Goal: Check status: Check status

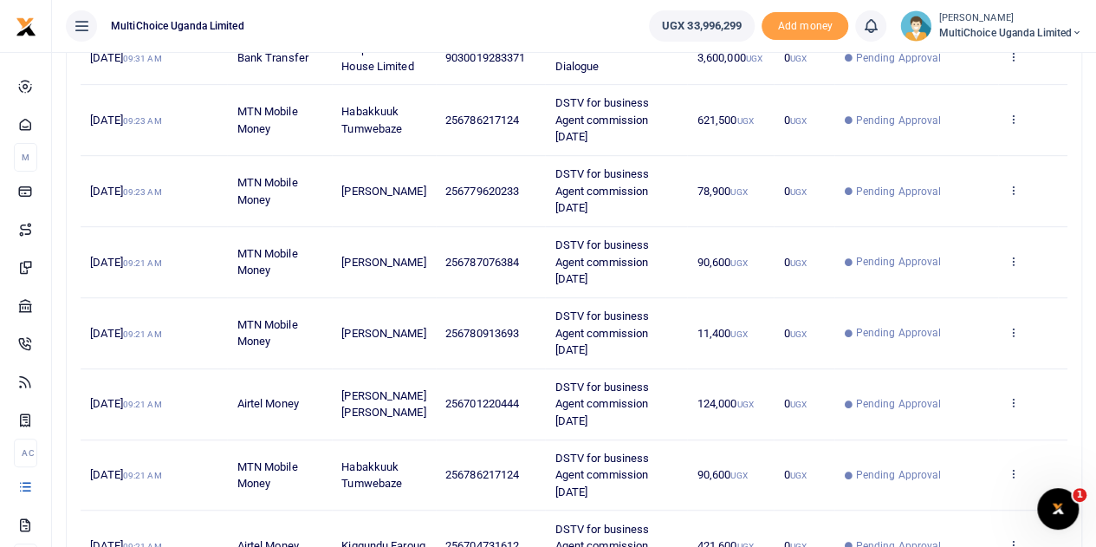
scroll to position [87, 0]
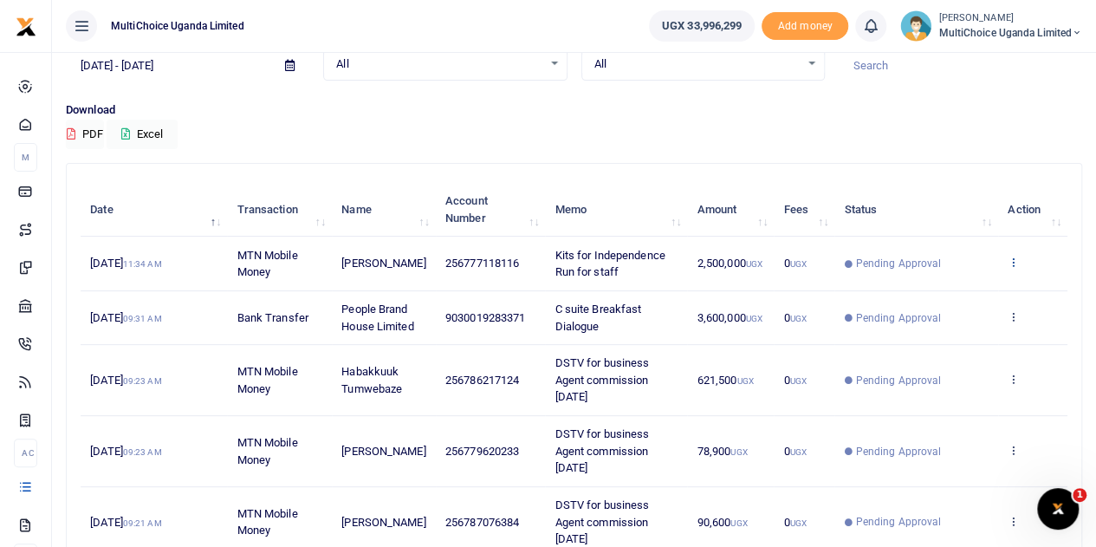
click at [1014, 259] on icon at bounding box center [1012, 262] width 11 height 12
click at [958, 290] on link "View details" at bounding box center [950, 292] width 137 height 24
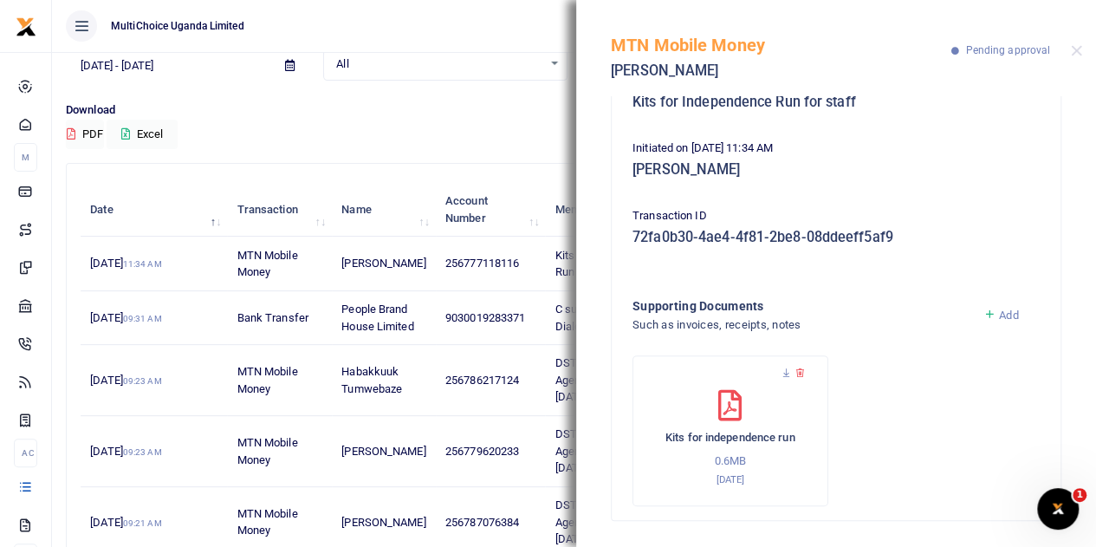
scroll to position [0, 0]
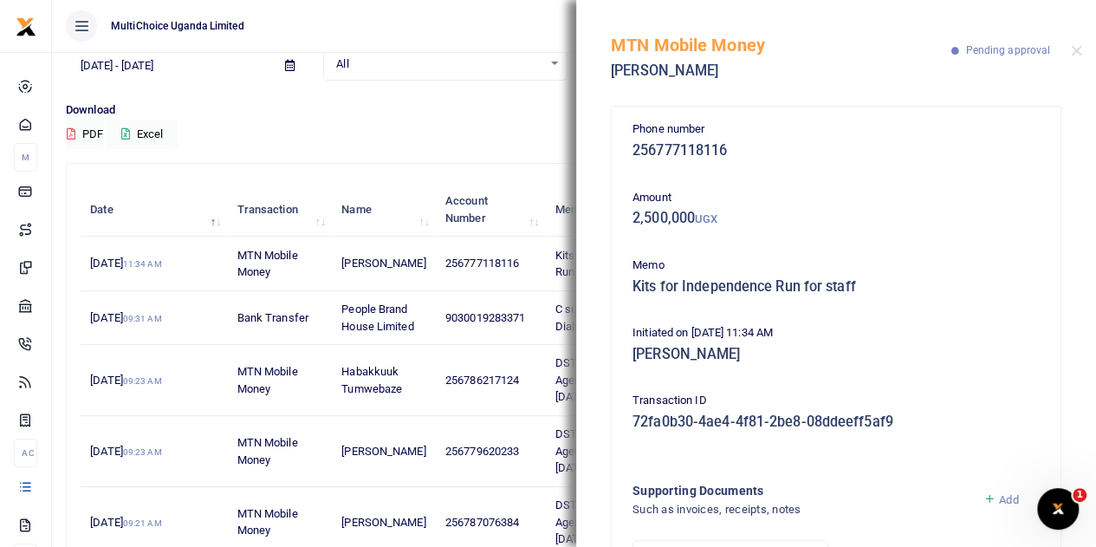
click at [501, 149] on div "Transactions Period [DATE] - [DATE] Transaction All Select an option... All Air…" at bounding box center [574, 460] width 1030 height 990
click at [1082, 46] on div "MTN Mobile Money [PERSON_NAME] Pending approval" at bounding box center [836, 48] width 520 height 96
click at [1079, 55] on button "Close" at bounding box center [1076, 50] width 11 height 11
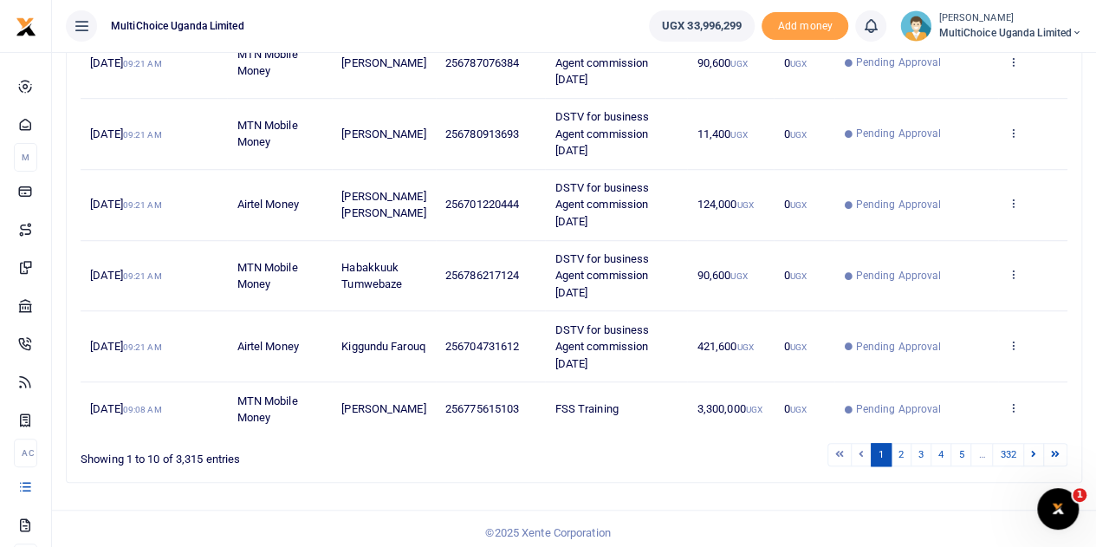
scroll to position [549, 0]
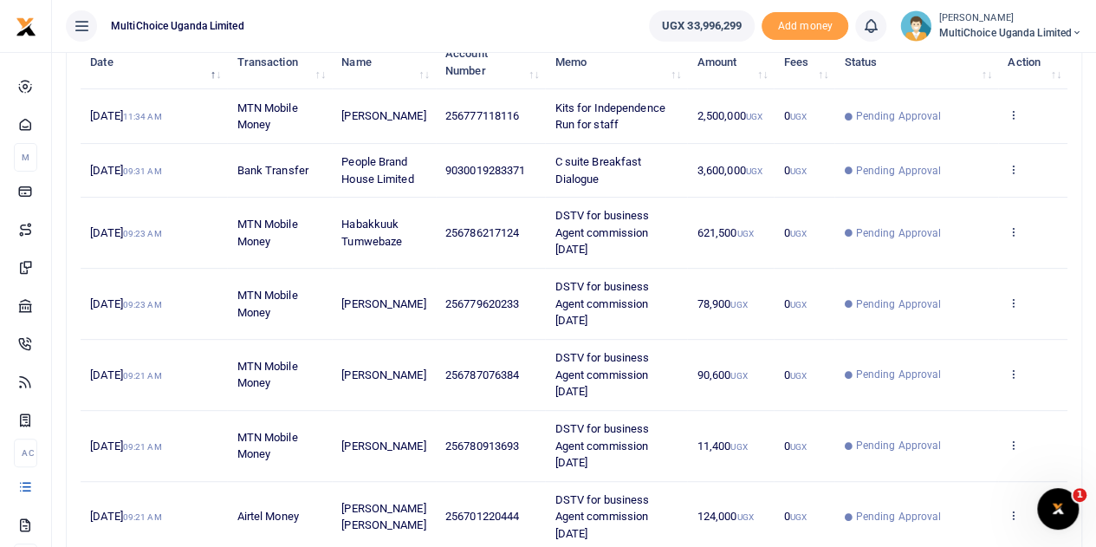
scroll to position [260, 0]
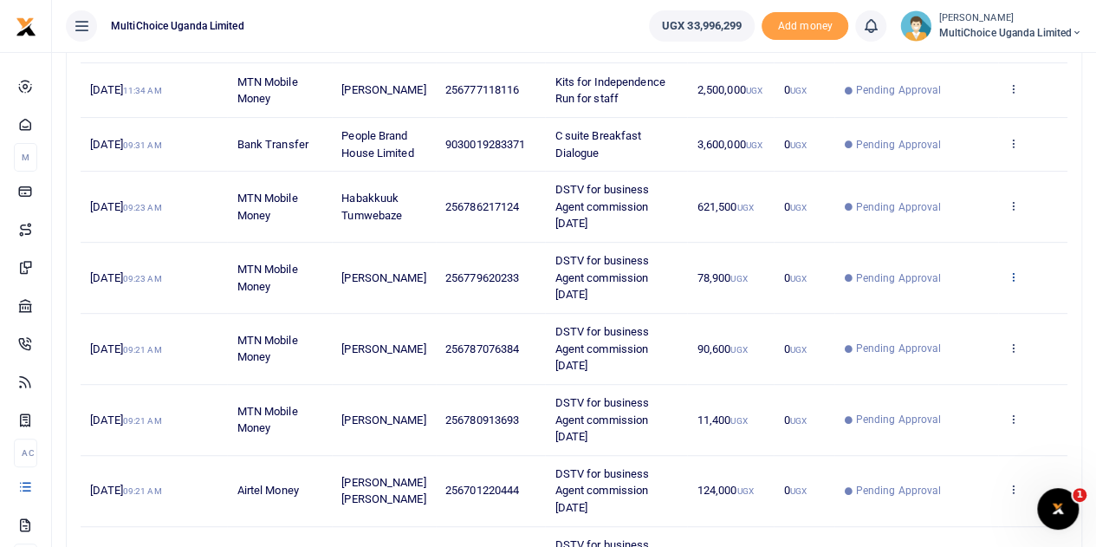
click at [1014, 270] on icon at bounding box center [1012, 276] width 11 height 12
click at [965, 304] on link "View details" at bounding box center [950, 305] width 137 height 24
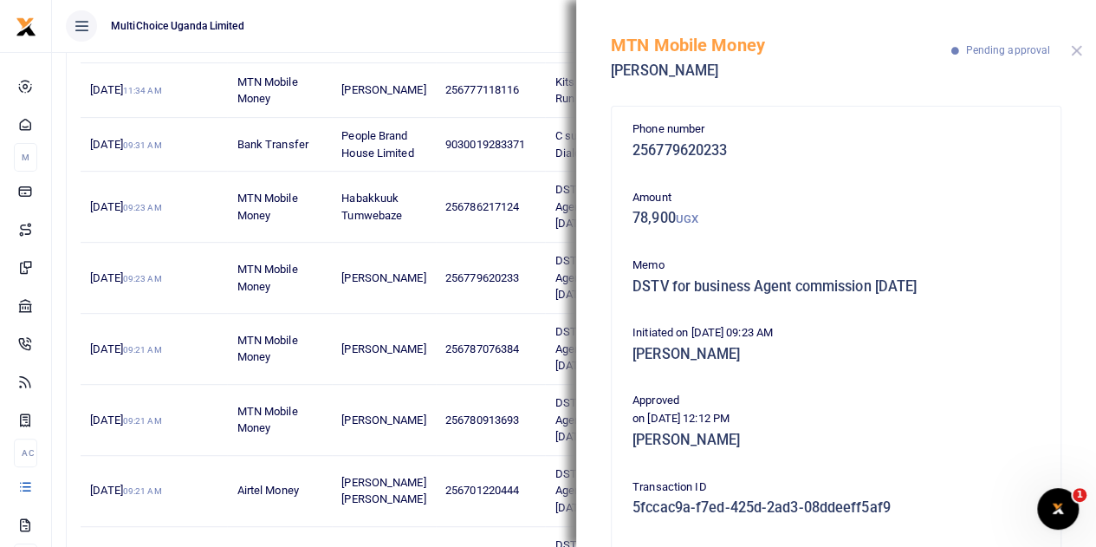
click at [1078, 48] on button "Close" at bounding box center [1076, 50] width 11 height 11
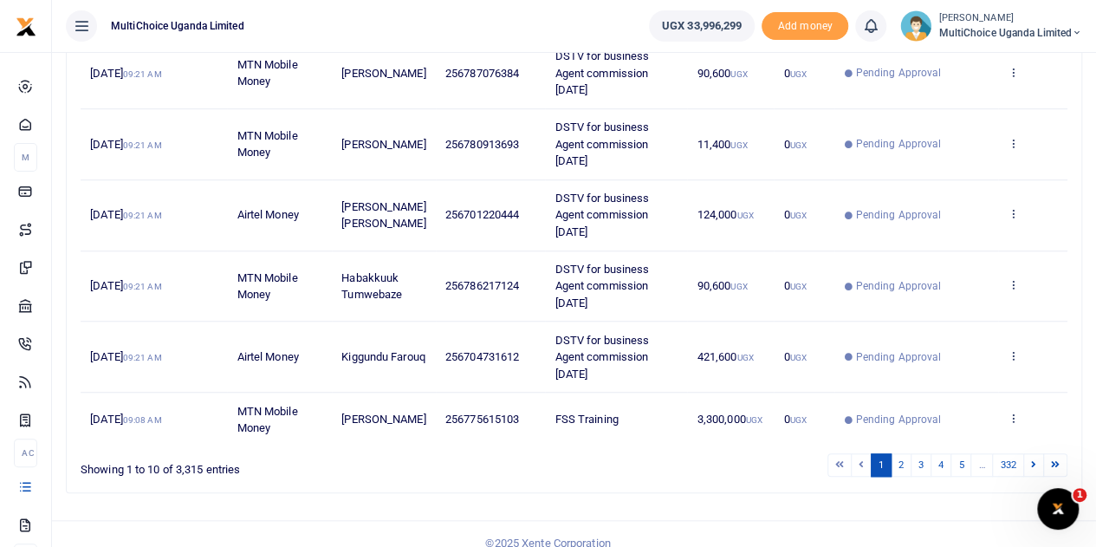
scroll to position [549, 0]
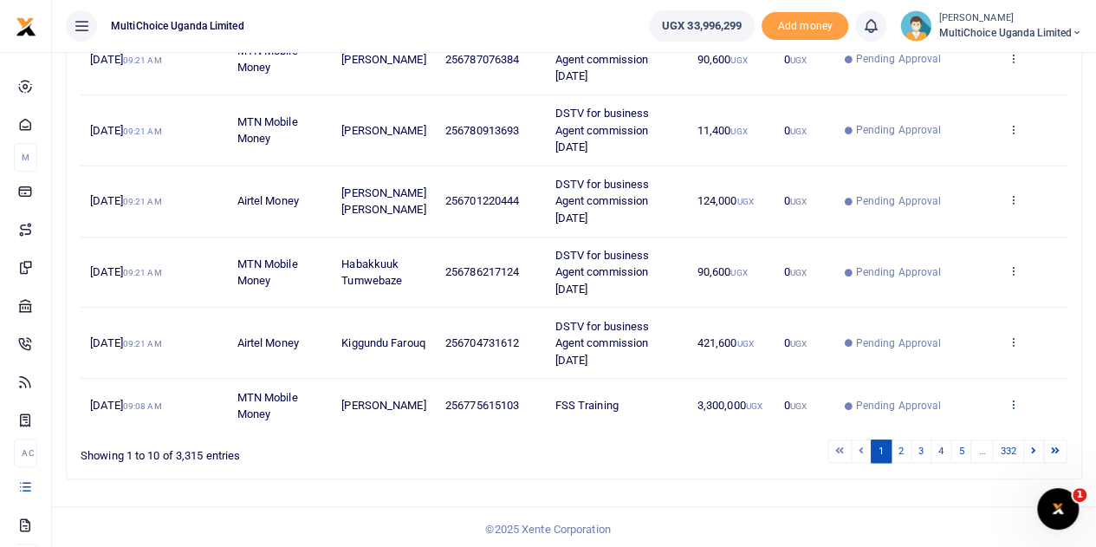
click at [1012, 398] on icon at bounding box center [1012, 404] width 11 height 12
click at [927, 328] on link "View details" at bounding box center [950, 339] width 137 height 24
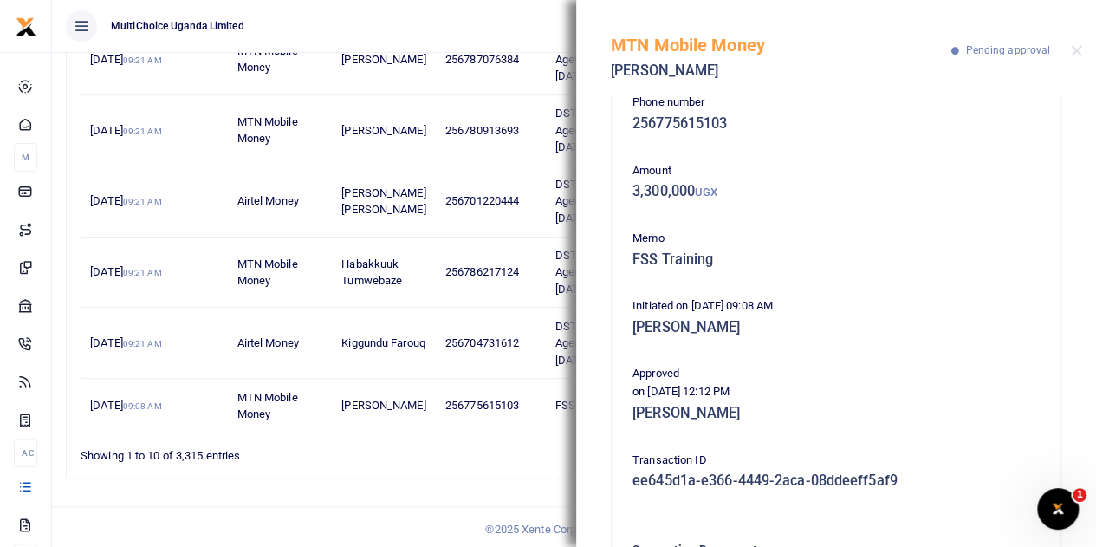
scroll to position [0, 0]
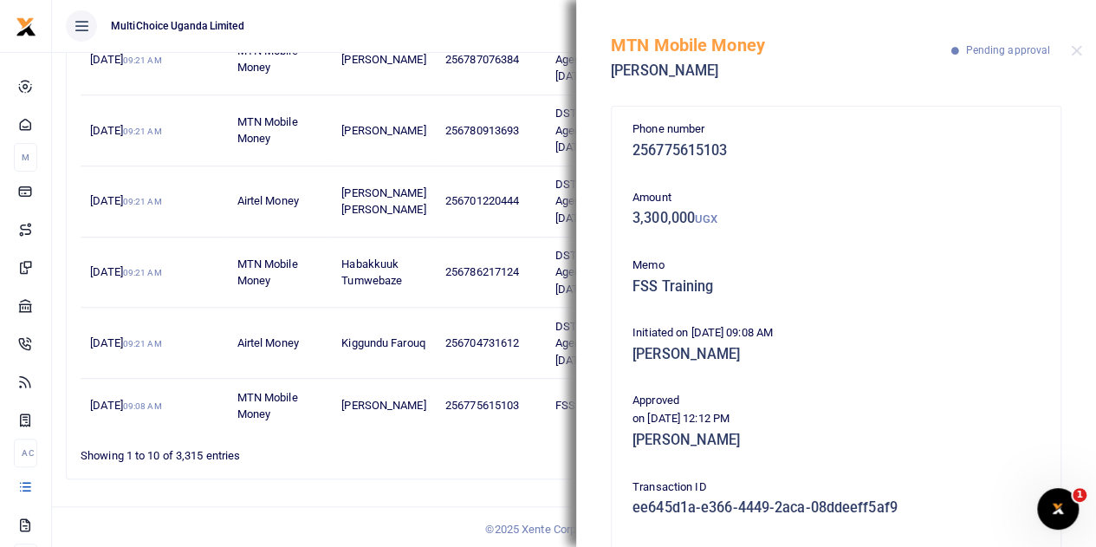
click at [1088, 50] on div "MTN Mobile Money [PERSON_NAME] Pending approval" at bounding box center [836, 48] width 520 height 96
click at [1079, 54] on button "Close" at bounding box center [1076, 50] width 11 height 11
